Goal: Contribute content

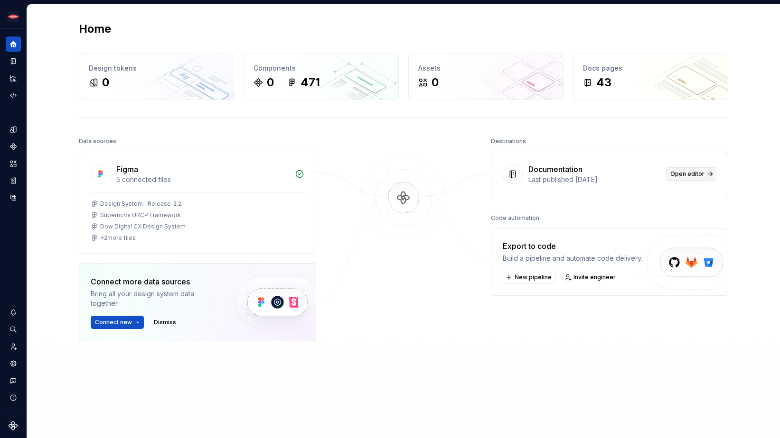
click at [690, 173] on span "Open editor" at bounding box center [687, 174] width 34 height 8
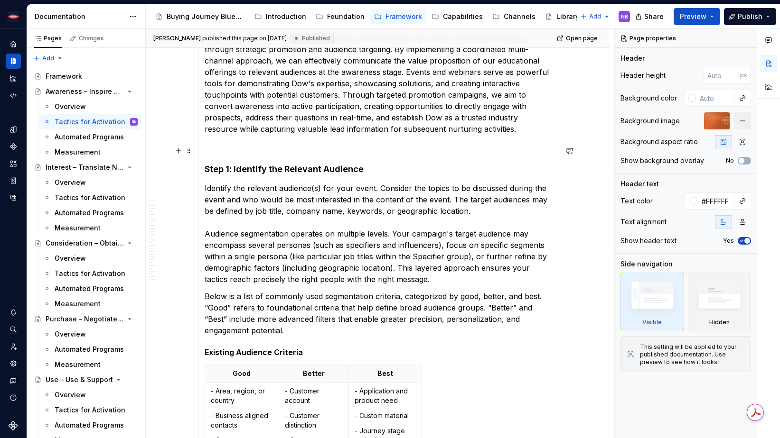
scroll to position [15, 0]
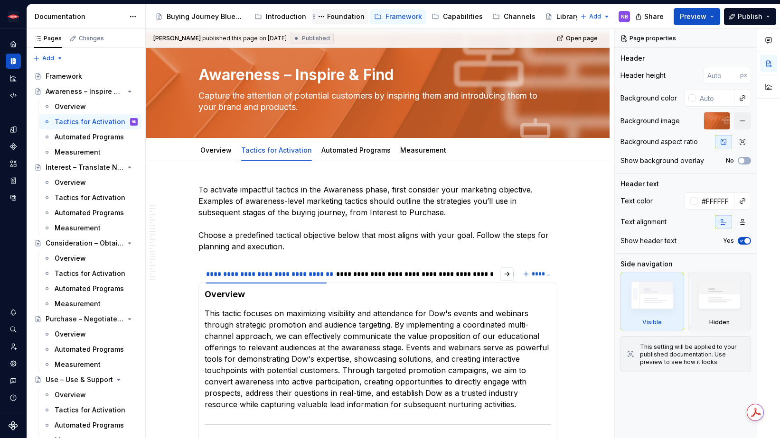
click at [340, 20] on div "Foundation" at bounding box center [345, 16] width 37 height 9
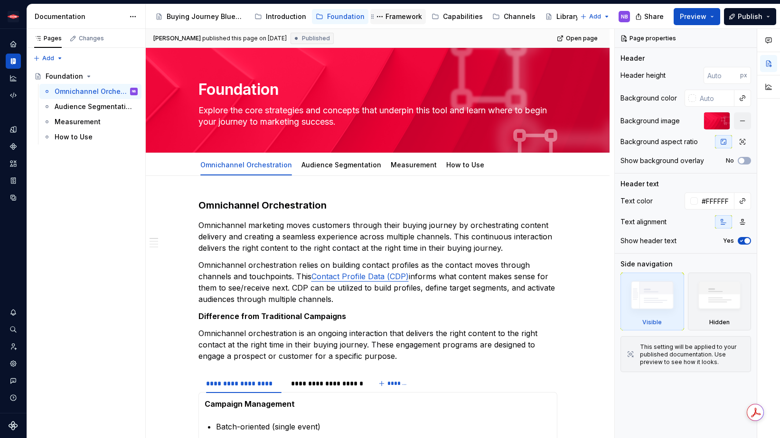
click at [390, 17] on div "Framework" at bounding box center [403, 16] width 37 height 9
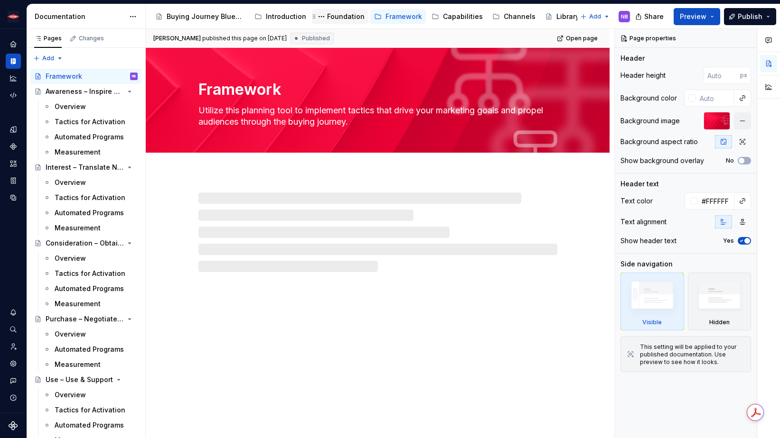
click at [335, 19] on div "Foundation" at bounding box center [345, 16] width 37 height 9
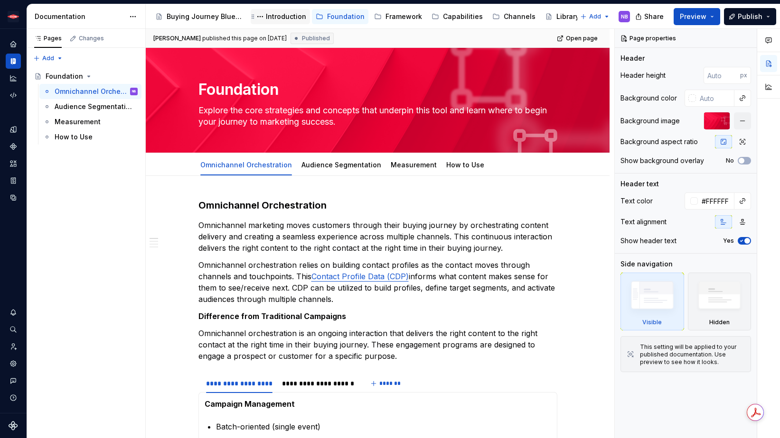
click at [277, 19] on div "Introduction" at bounding box center [286, 16] width 40 height 9
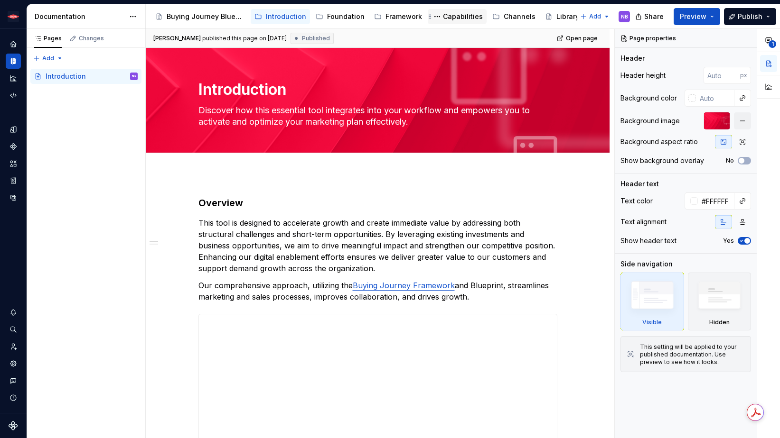
click at [451, 15] on div "Capabilities" at bounding box center [463, 16] width 40 height 9
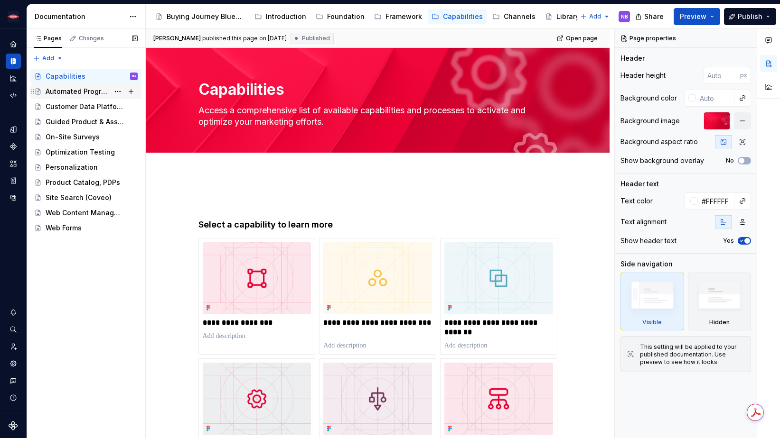
click at [87, 88] on div "Automated Programs" at bounding box center [78, 91] width 64 height 9
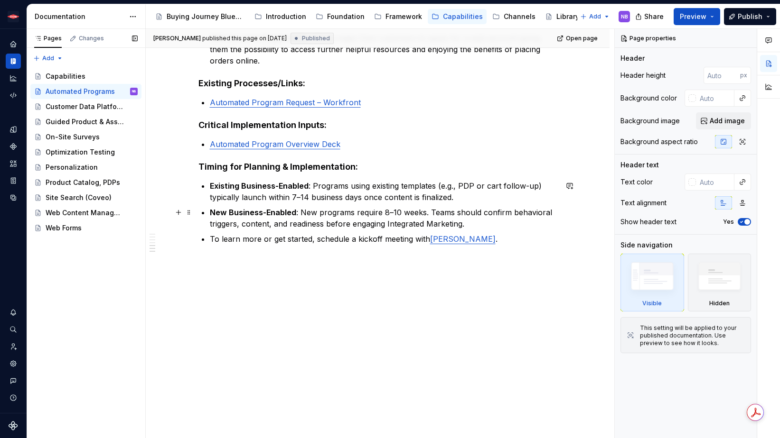
scroll to position [1156, 0]
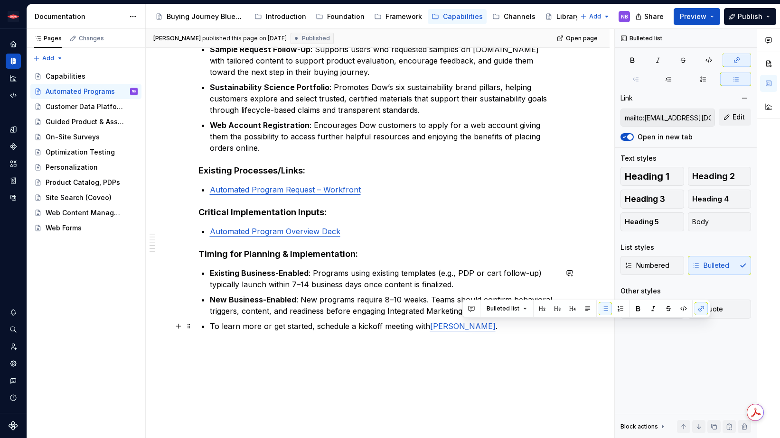
type textarea "*"
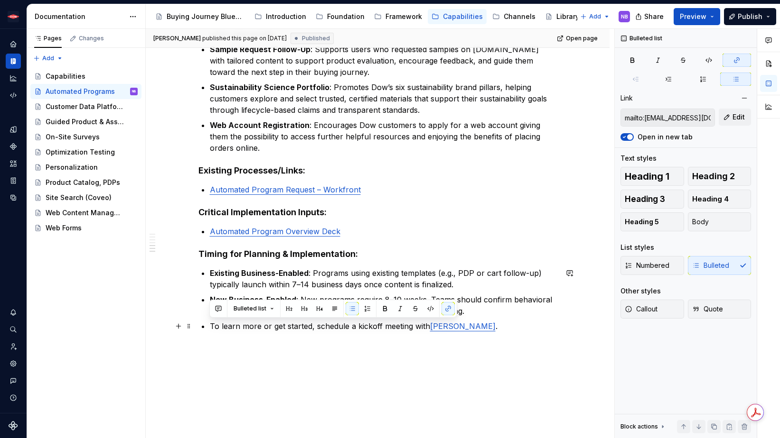
drag, startPoint x: 420, startPoint y: 328, endPoint x: 208, endPoint y: 328, distance: 211.2
paste div
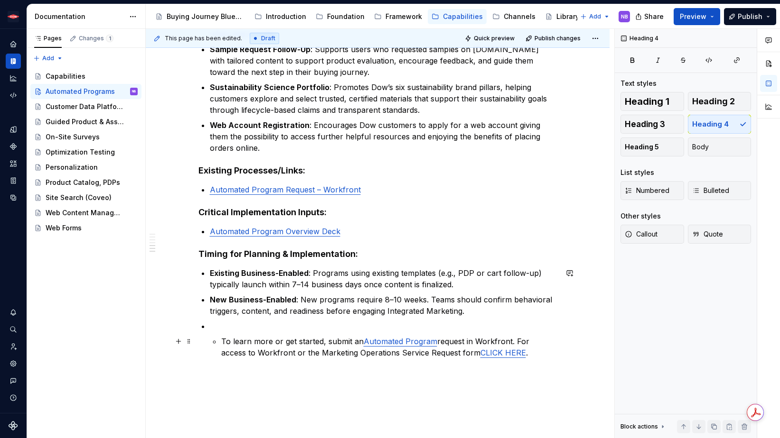
click at [221, 343] on p "To learn more or get started, submit an Automated Program request in Workfront.…" at bounding box center [389, 347] width 336 height 23
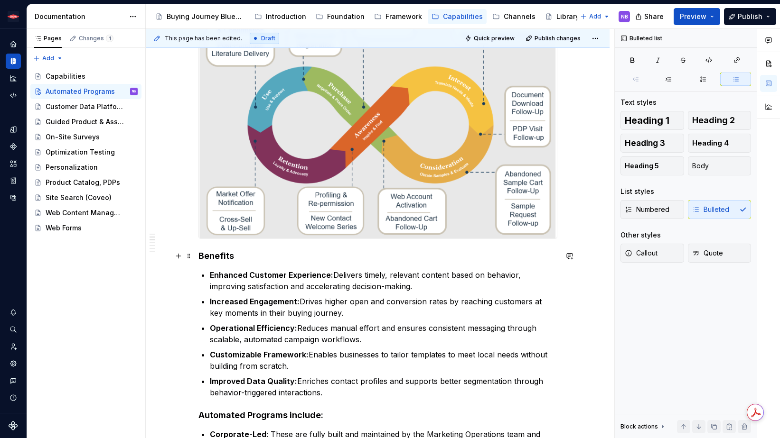
scroll to position [0, 0]
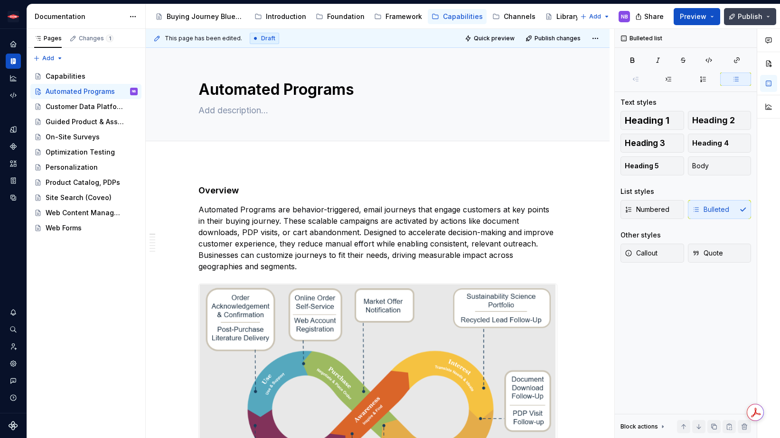
click at [743, 18] on span "Publish" at bounding box center [749, 16] width 25 height 9
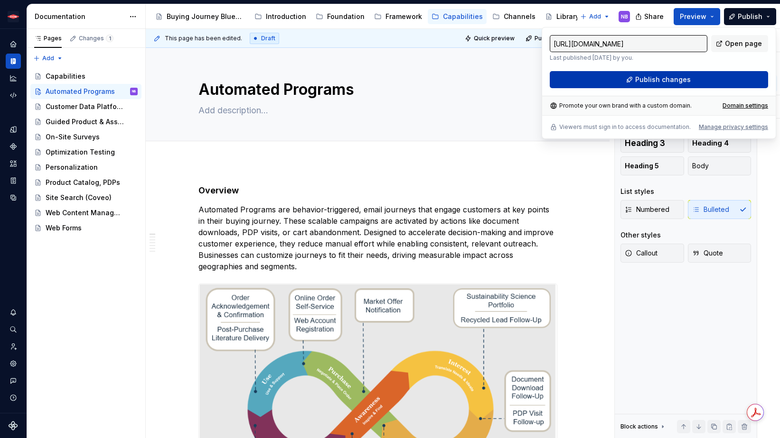
click at [699, 81] on button "Publish changes" at bounding box center [659, 79] width 218 height 17
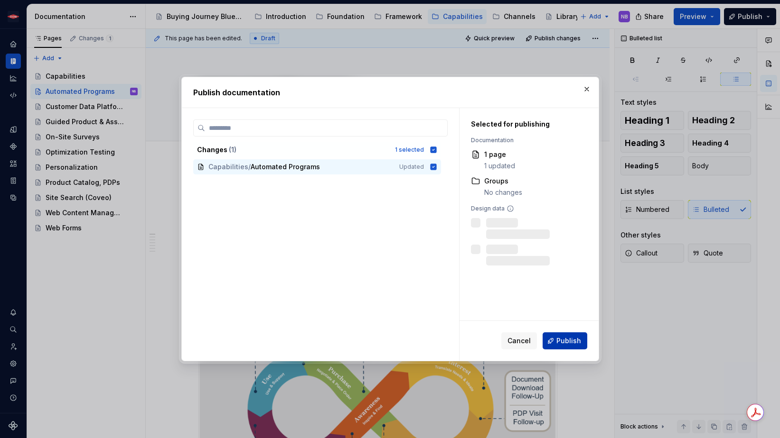
click at [559, 339] on span "Publish" at bounding box center [568, 340] width 25 height 9
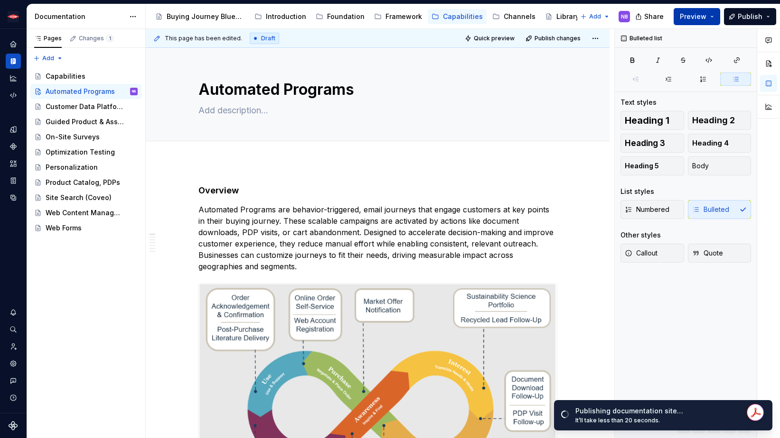
click at [713, 21] on button "Preview" at bounding box center [696, 16] width 47 height 17
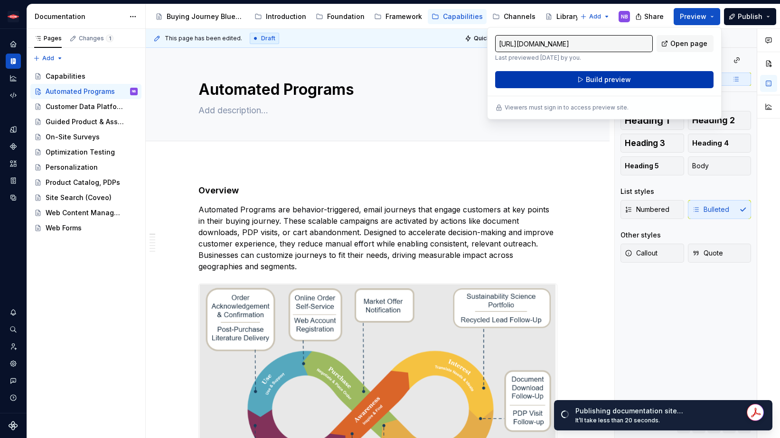
click at [652, 79] on button "Build preview" at bounding box center [604, 79] width 218 height 17
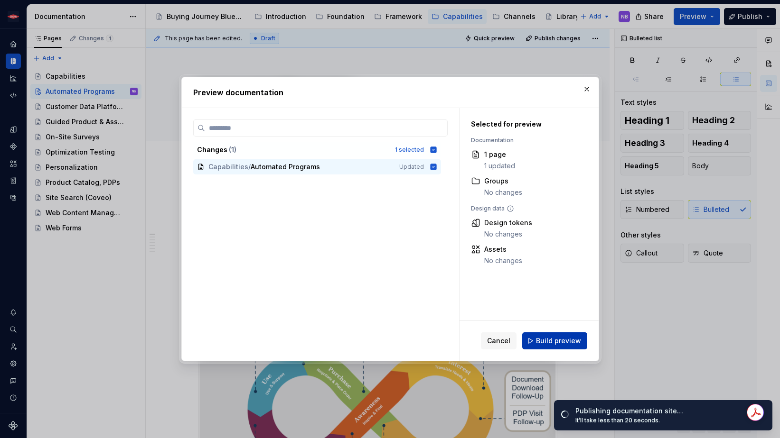
click at [562, 339] on span "Build preview" at bounding box center [558, 340] width 45 height 9
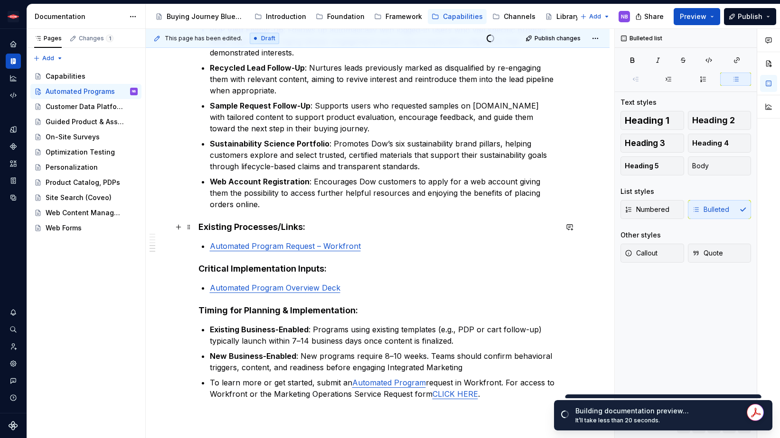
scroll to position [1272, 0]
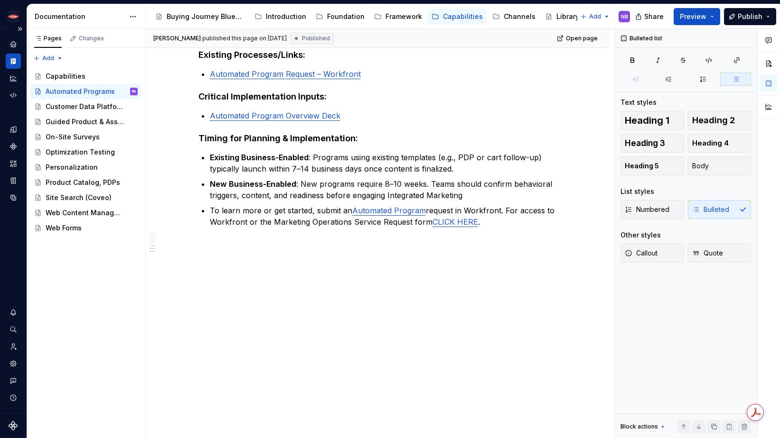
type textarea "*"
